Goal: Task Accomplishment & Management: Manage account settings

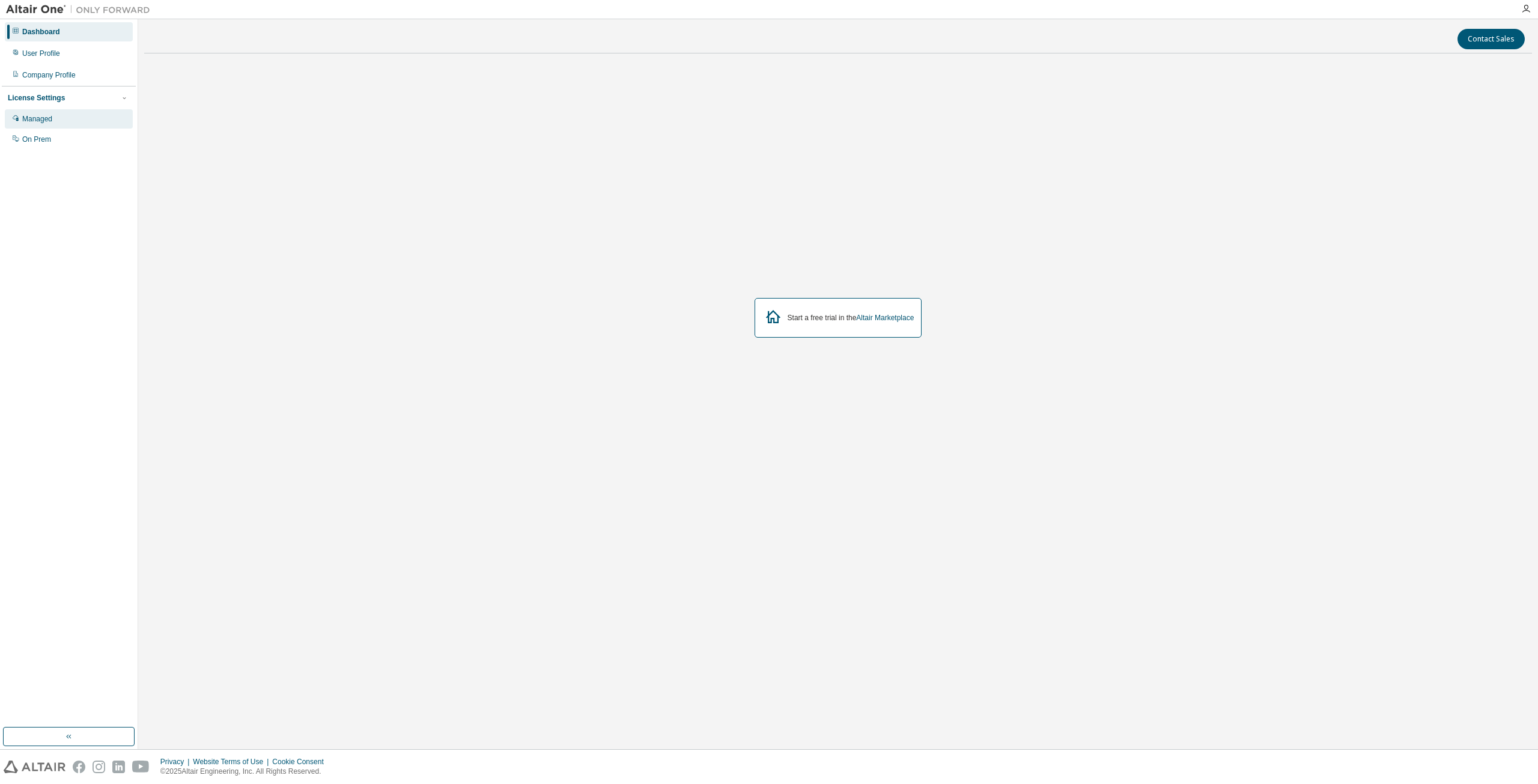
click at [47, 121] on div "Managed" at bounding box center [37, 119] width 30 height 10
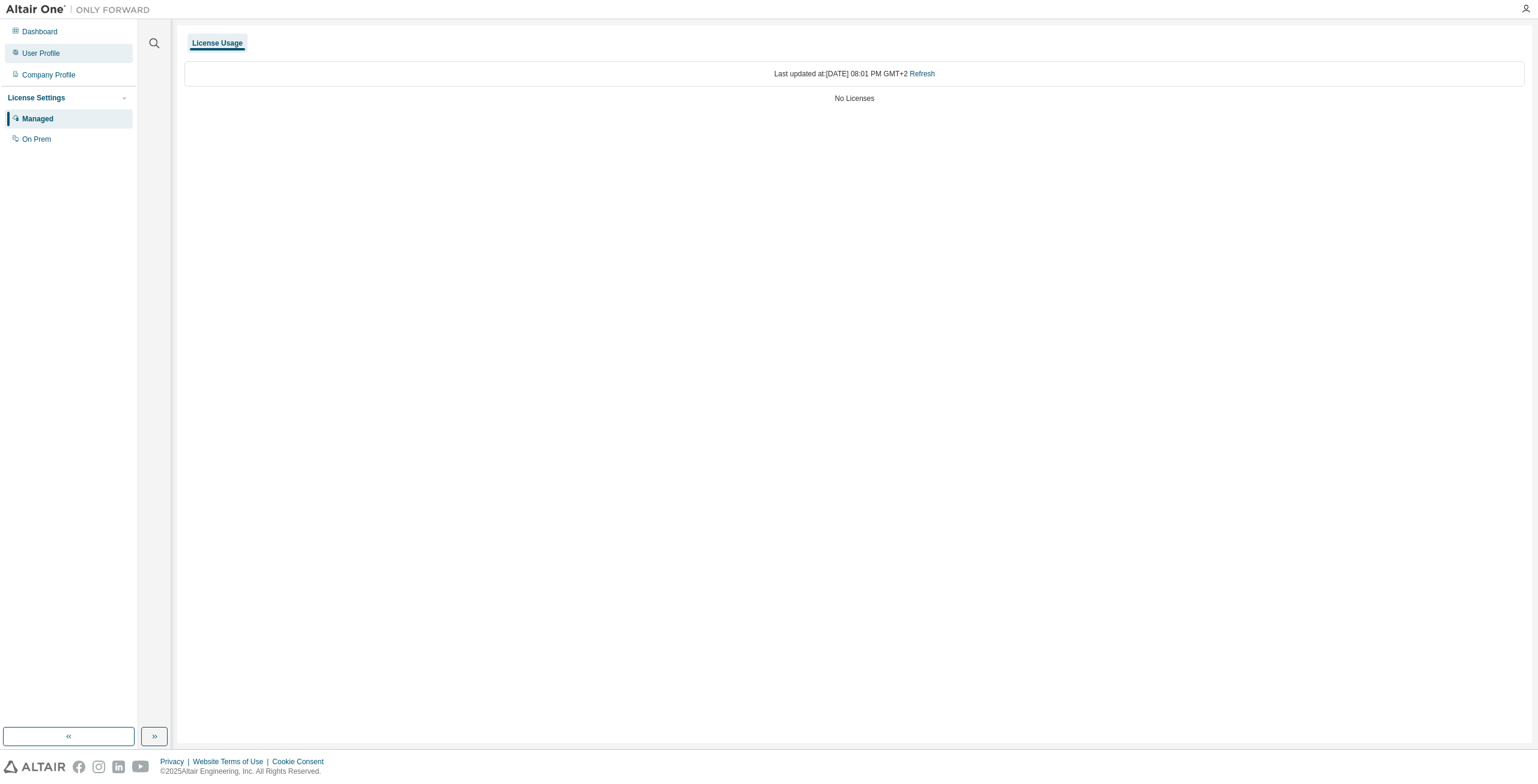
click at [63, 56] on div "User Profile" at bounding box center [68, 54] width 128 height 19
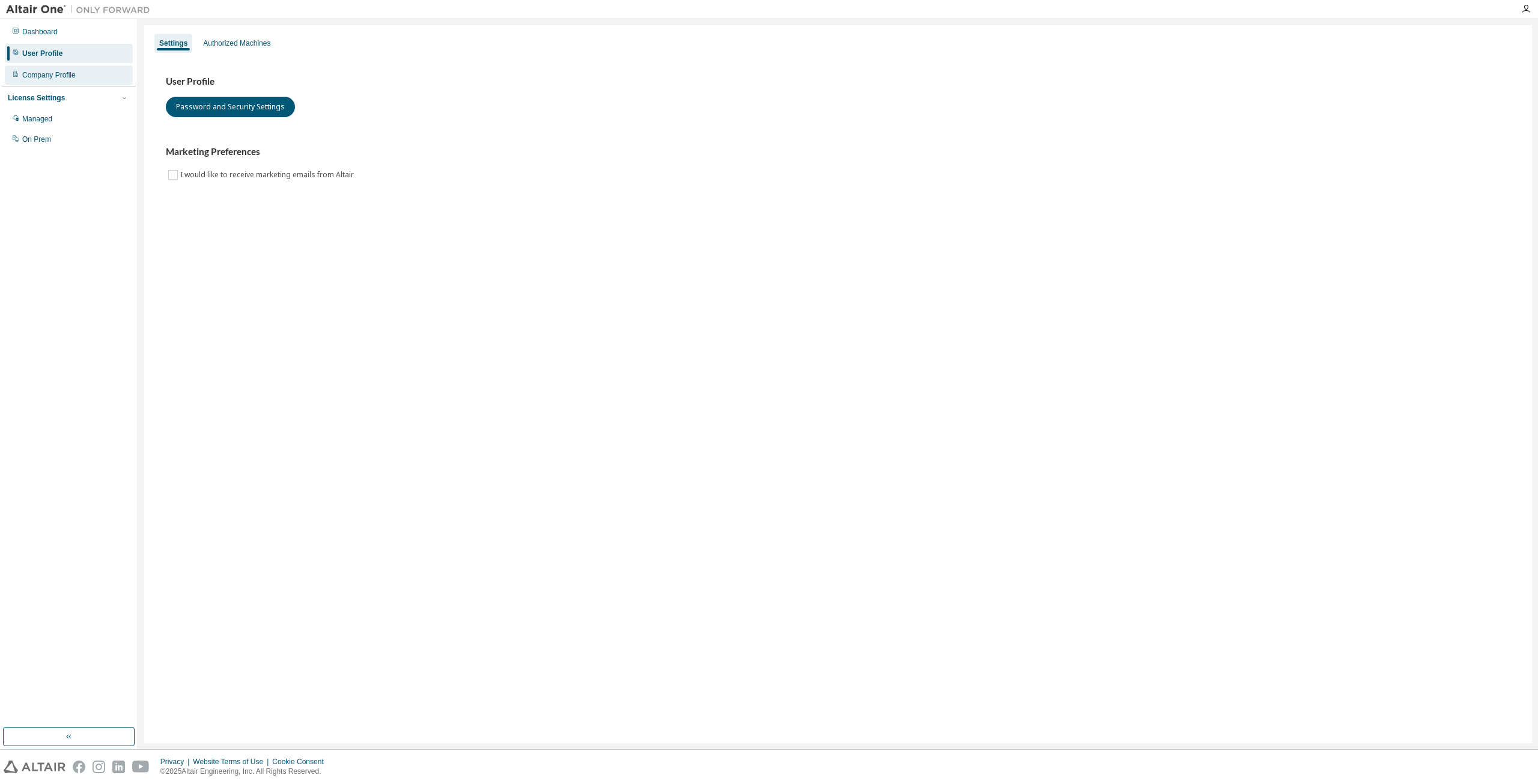
click at [64, 76] on div "Company Profile" at bounding box center [48, 75] width 53 height 10
